Goal: Task Accomplishment & Management: Manage account settings

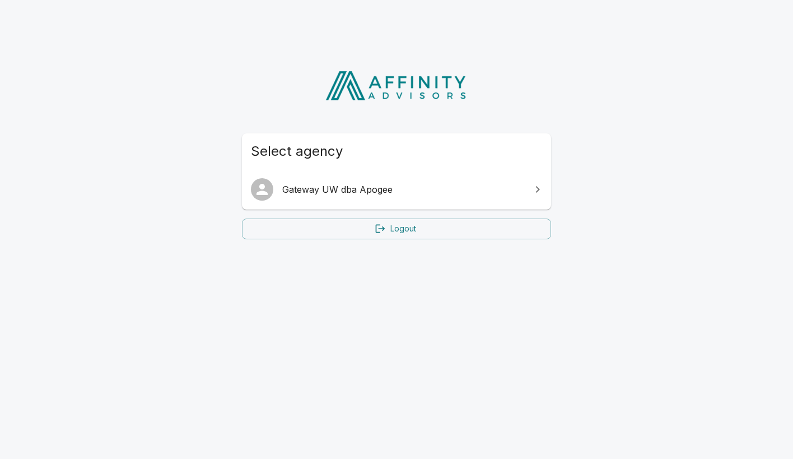
click at [379, 183] on span "Gateway UW dba Apogee" at bounding box center [403, 189] width 242 height 13
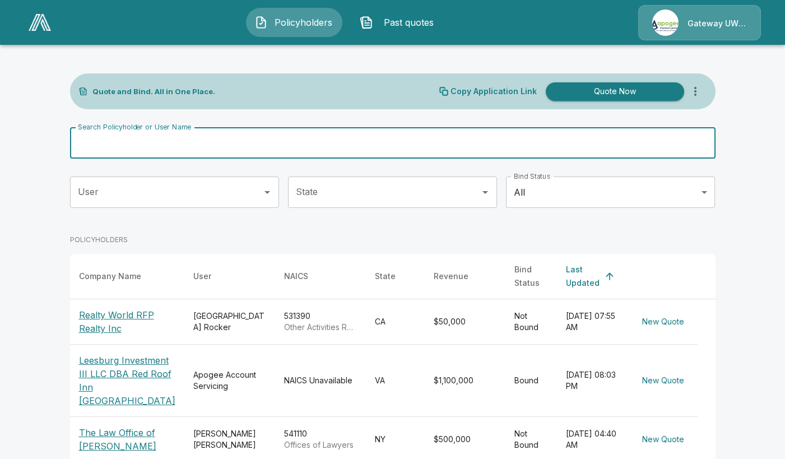
click at [166, 145] on input "Search Policyholder or User Name" at bounding box center [386, 142] width 633 height 31
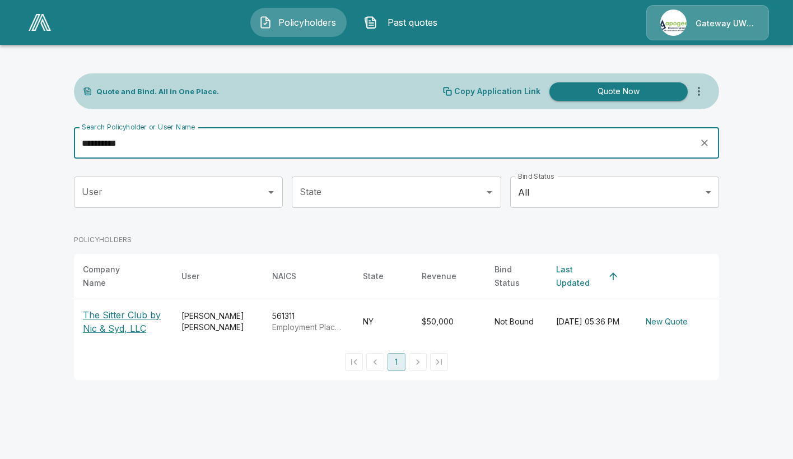
type input "**********"
click at [222, 320] on td "Kathryn Aquino" at bounding box center [218, 321] width 91 height 45
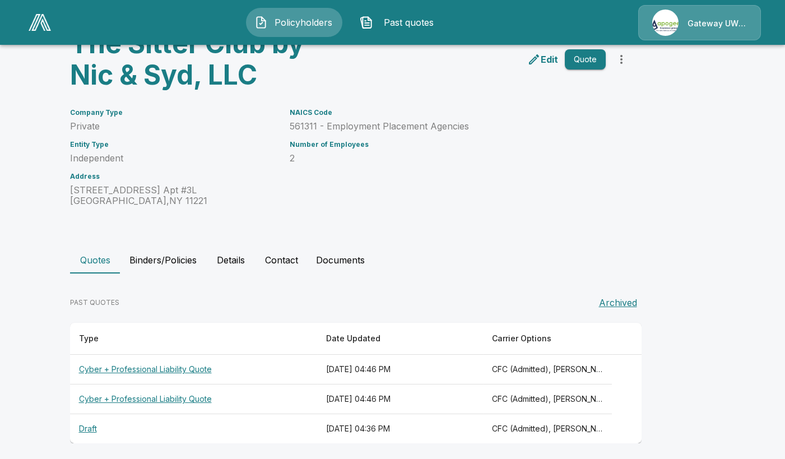
scroll to position [72, 0]
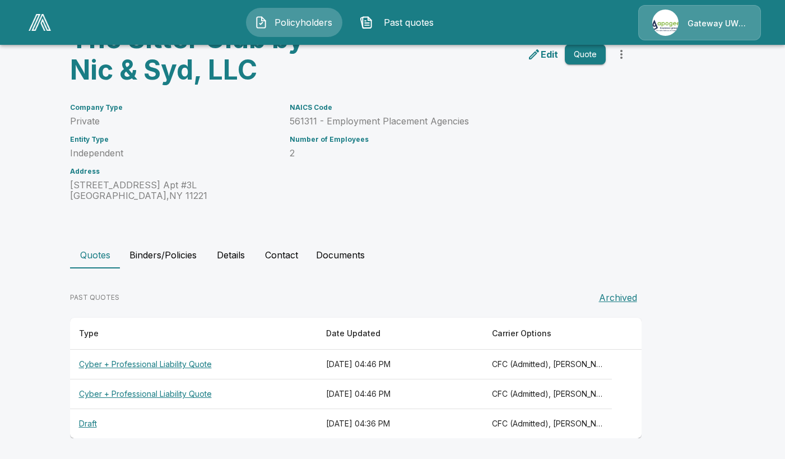
click at [229, 364] on th "Cyber + Professional Liability Quote" at bounding box center [194, 365] width 248 height 30
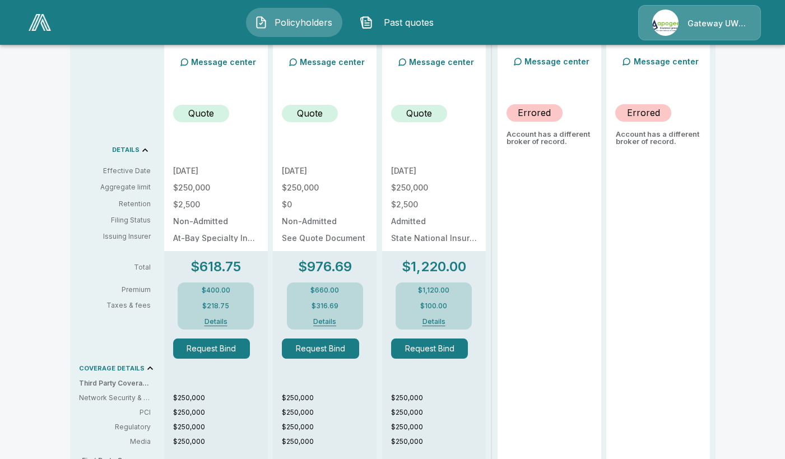
scroll to position [168, 0]
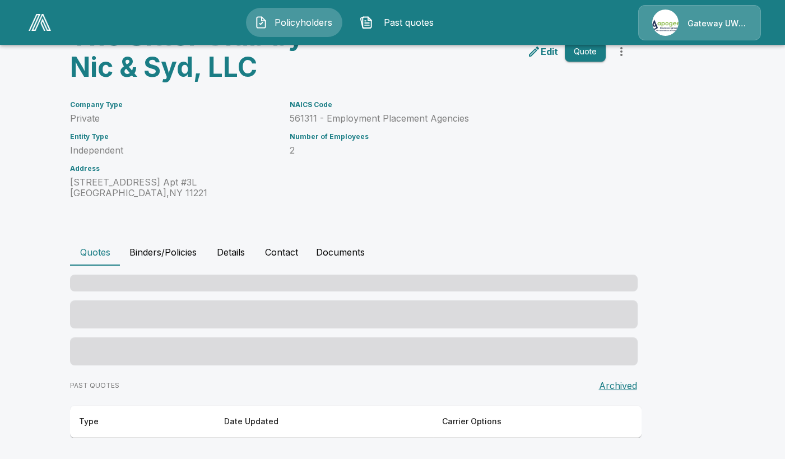
scroll to position [72, 0]
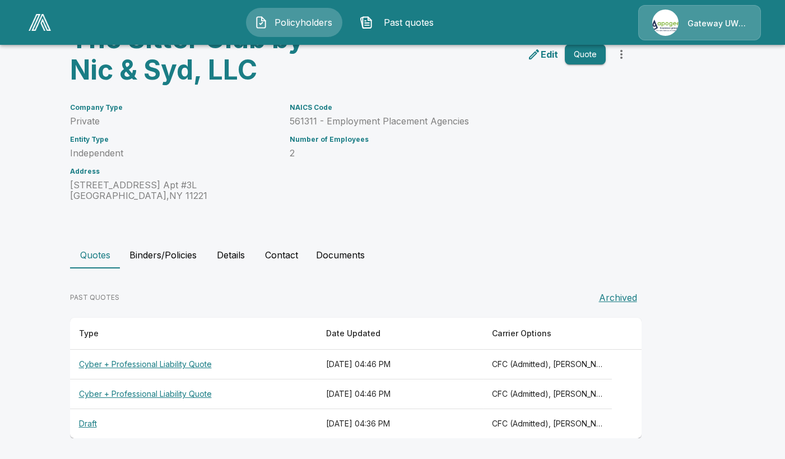
click at [208, 399] on th "Cyber + Professional Liability Quote" at bounding box center [194, 394] width 248 height 30
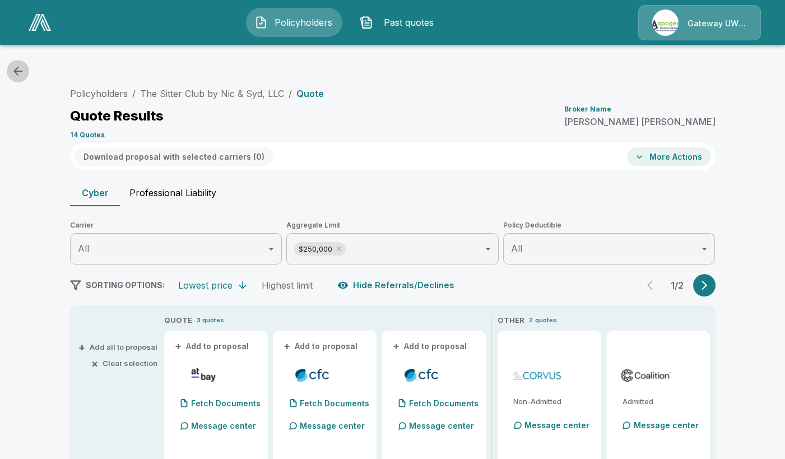
click at [14, 70] on icon "button" at bounding box center [17, 71] width 9 height 9
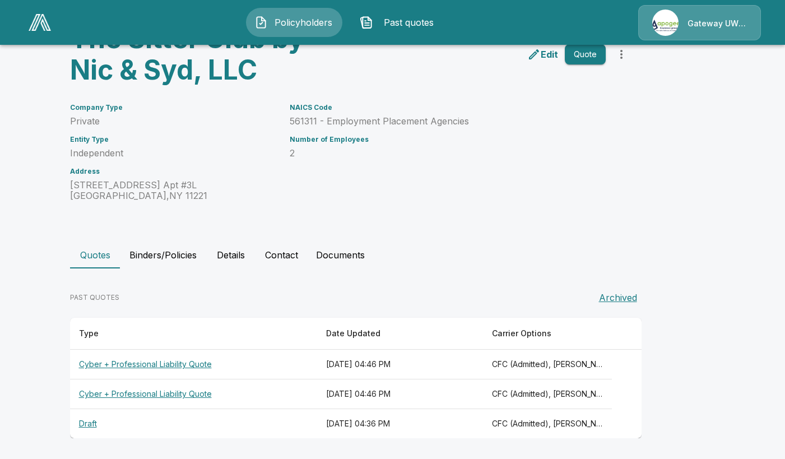
click at [182, 415] on th "Draft" at bounding box center [194, 424] width 248 height 30
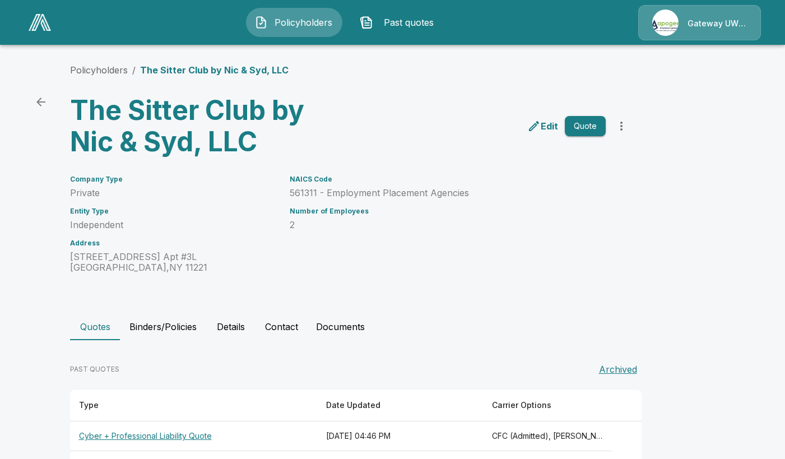
click at [38, 103] on link "back" at bounding box center [41, 102] width 22 height 22
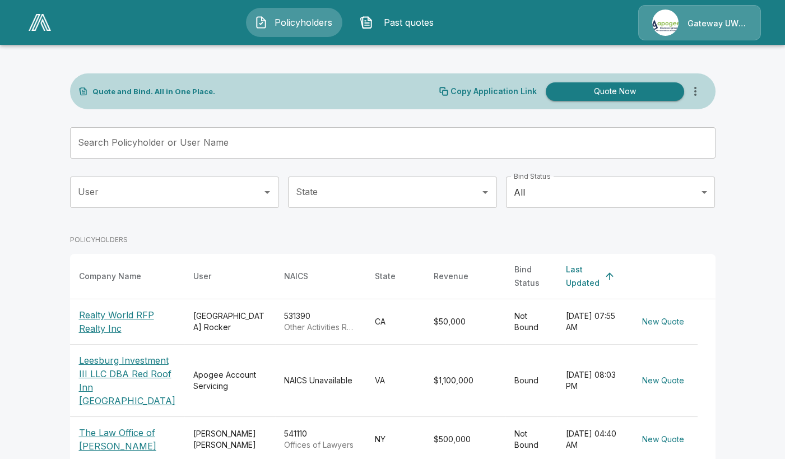
click at [205, 148] on input "Search Policyholder or User Name" at bounding box center [386, 142] width 633 height 31
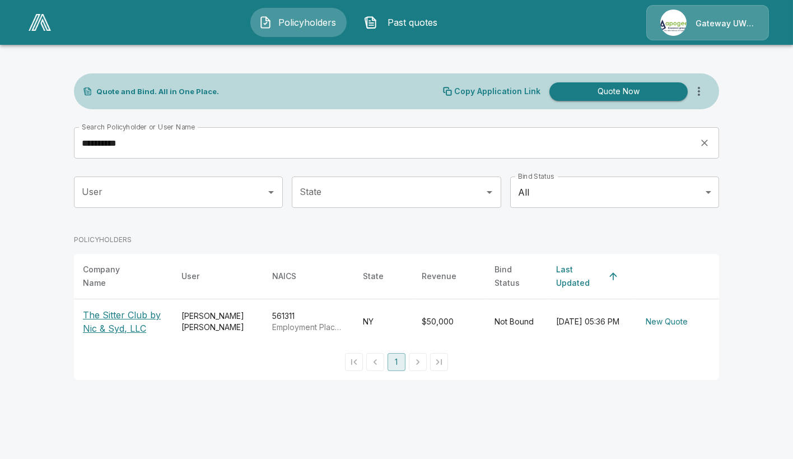
click at [120, 133] on input "**********" at bounding box center [383, 142] width 618 height 31
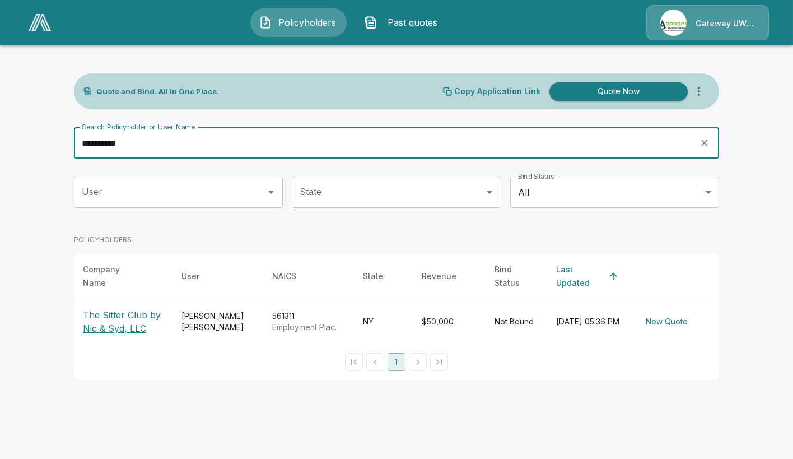
click at [98, 142] on input "**********" at bounding box center [383, 142] width 618 height 31
drag, startPoint x: 131, startPoint y: 137, endPoint x: 20, endPoint y: 152, distance: 112.5
click at [20, 152] on main "**********" at bounding box center [396, 196] width 793 height 393
type input "******"
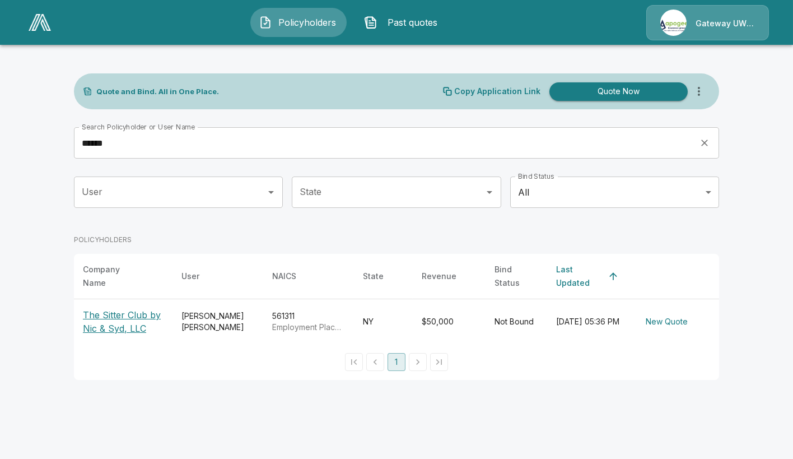
click at [107, 320] on p "The Sitter Club by Nic & Syd, LLC" at bounding box center [123, 321] width 81 height 27
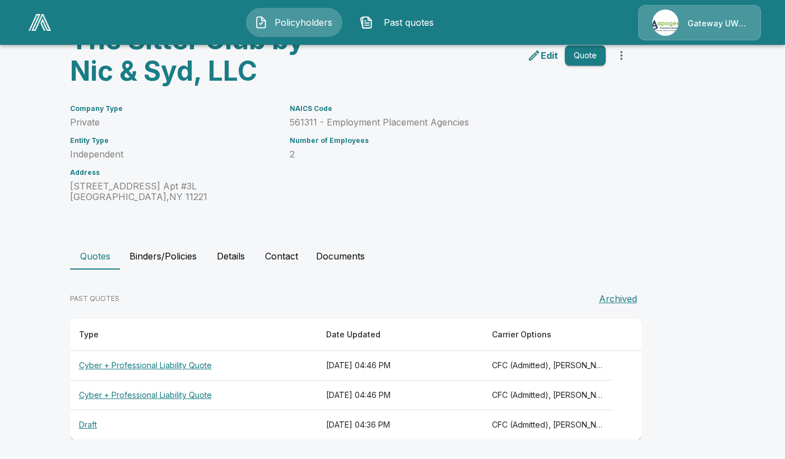
scroll to position [72, 0]
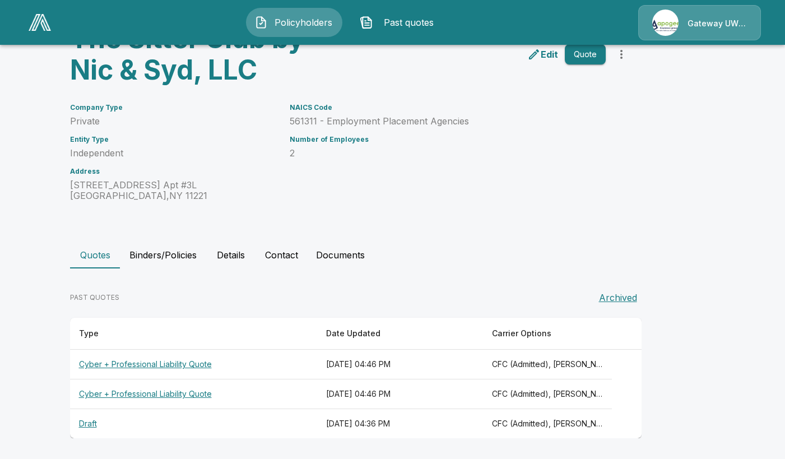
click at [198, 365] on th "Cyber + Professional Liability Quote" at bounding box center [194, 365] width 248 height 30
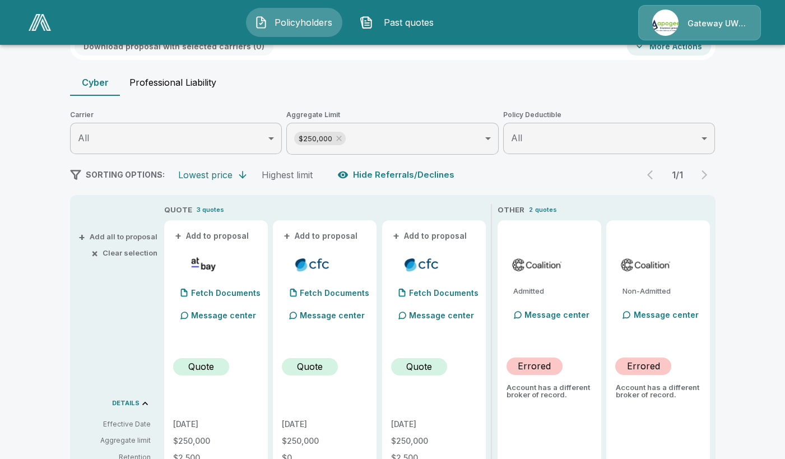
scroll to position [112, 0]
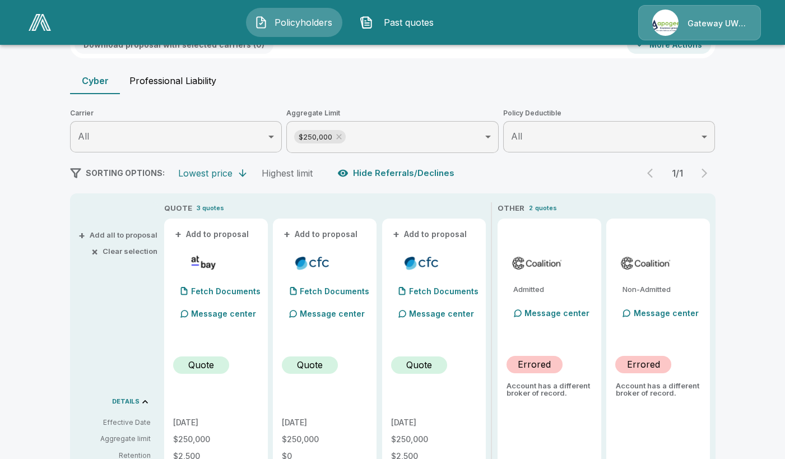
click at [706, 174] on div "1 / 1" at bounding box center [677, 173] width 76 height 22
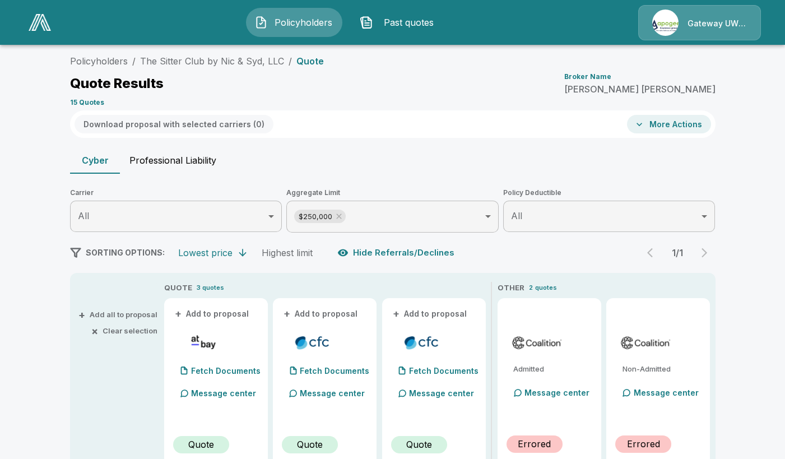
scroll to position [0, 0]
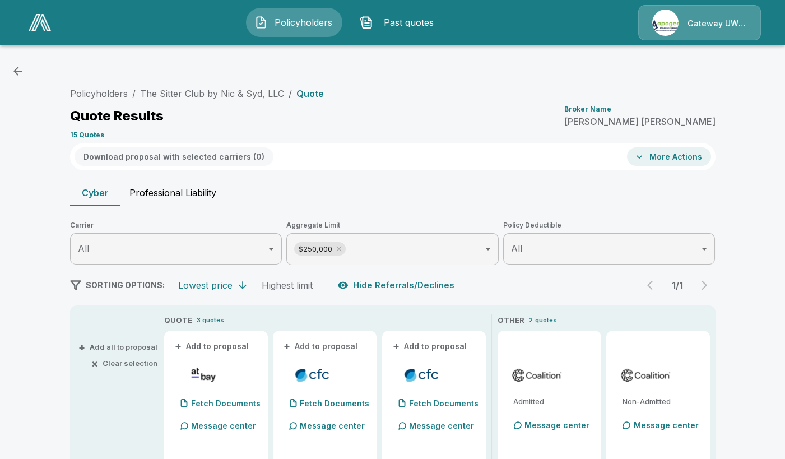
click at [167, 190] on button "Professional Liability" at bounding box center [172, 192] width 105 height 27
type input "*******"
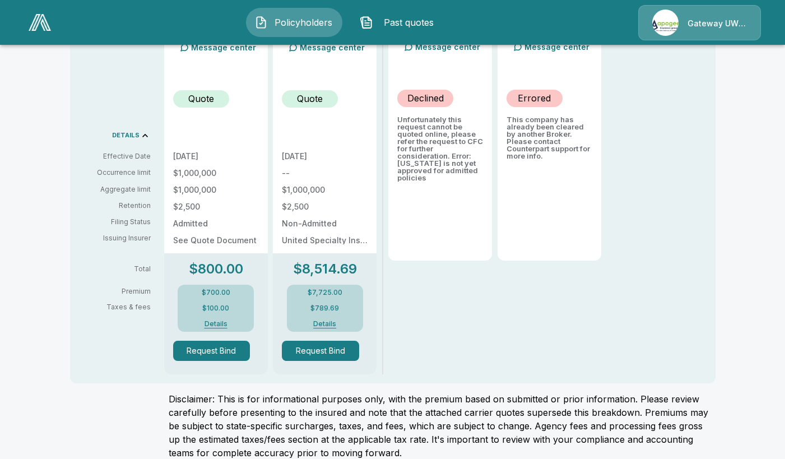
scroll to position [392, 0]
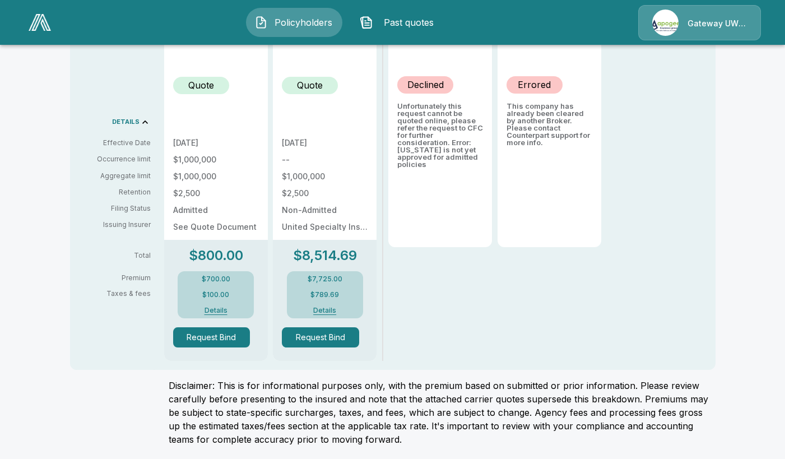
click at [236, 342] on button "Request Bind" at bounding box center [211, 337] width 77 height 20
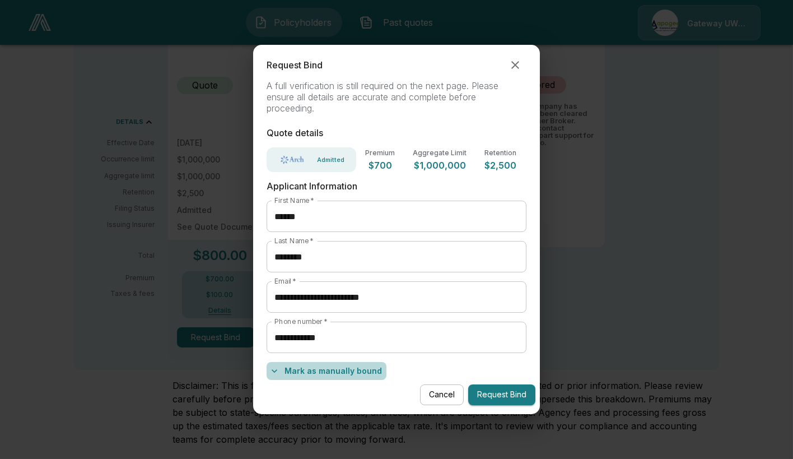
click at [346, 371] on button "Mark as manually bound" at bounding box center [327, 371] width 120 height 18
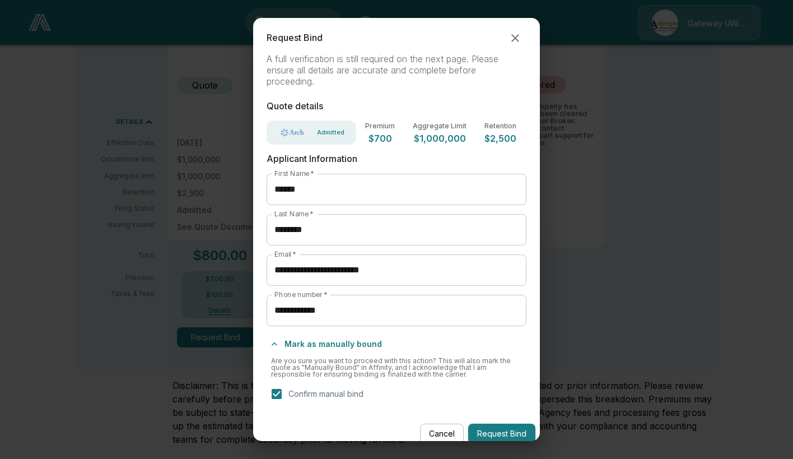
click at [504, 426] on button "Request Bind" at bounding box center [501, 434] width 67 height 21
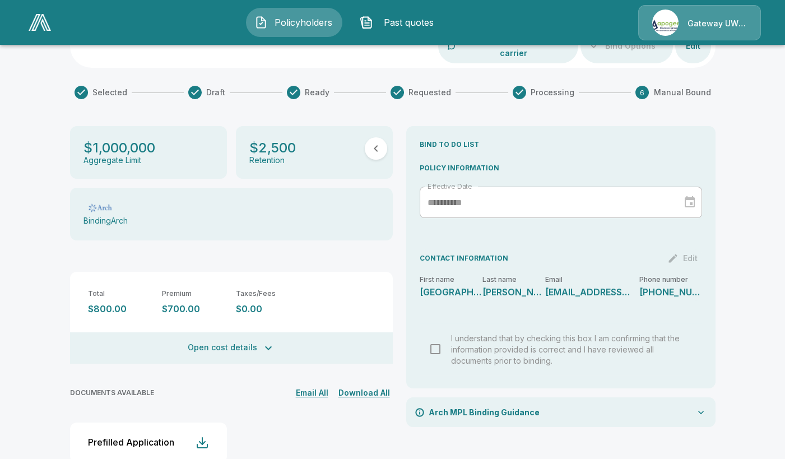
scroll to position [110, 0]
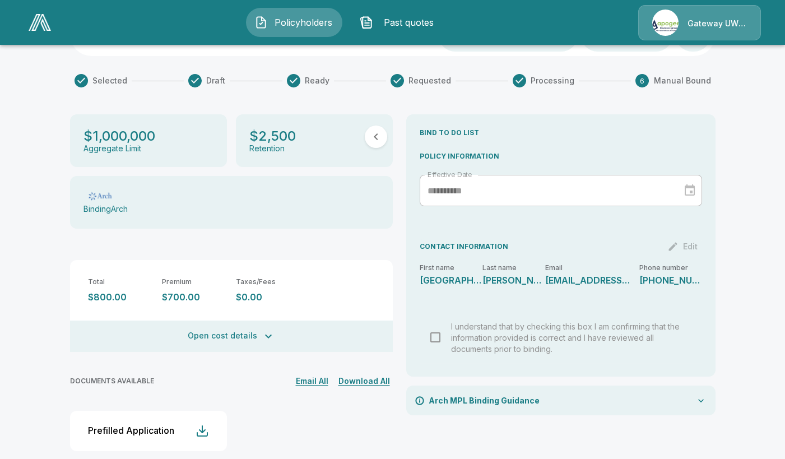
click at [260, 327] on button "Open cost details" at bounding box center [231, 335] width 323 height 31
